Goal: Find specific page/section: Find specific page/section

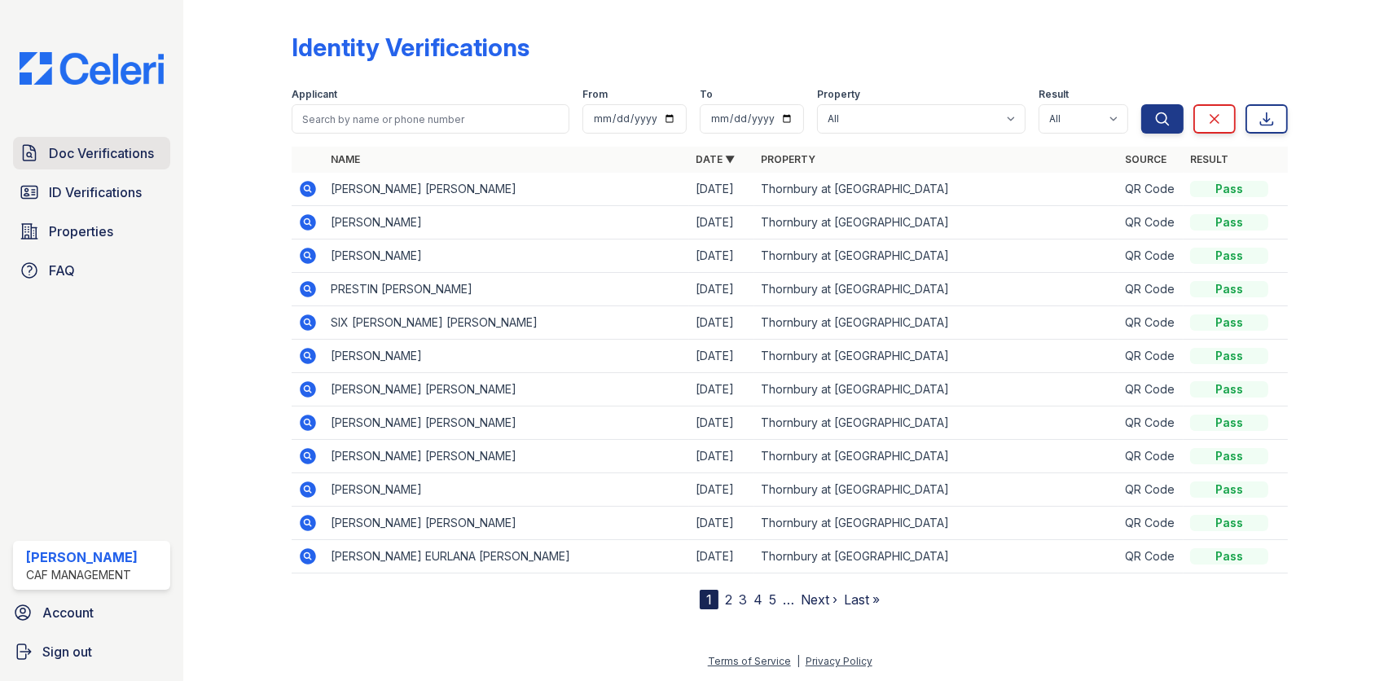
click at [106, 150] on span "Doc Verifications" at bounding box center [101, 153] width 105 height 20
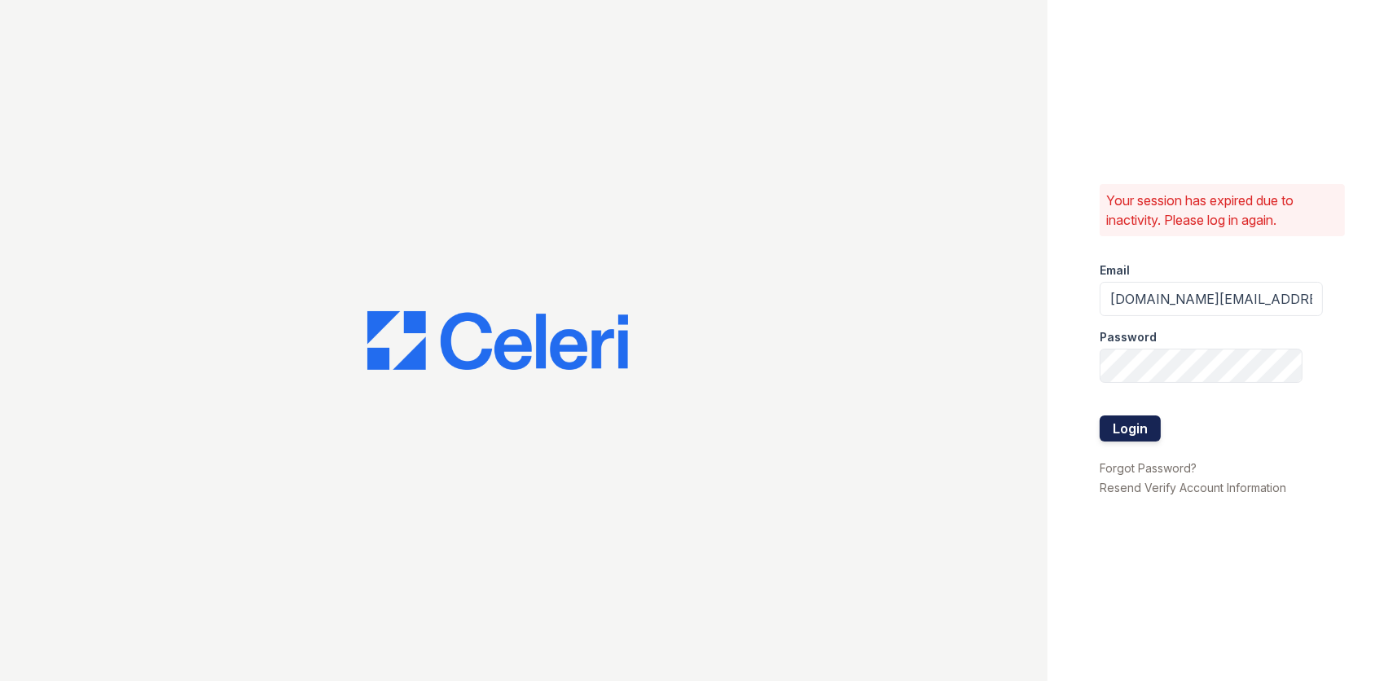
click at [1132, 429] on button "Login" at bounding box center [1130, 428] width 61 height 26
